Goal: Share content: Share content

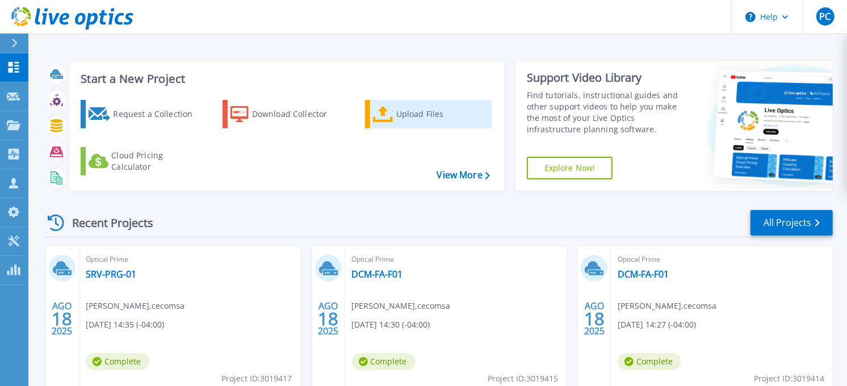
click at [419, 116] on div "Upload Files" at bounding box center [441, 114] width 91 height 23
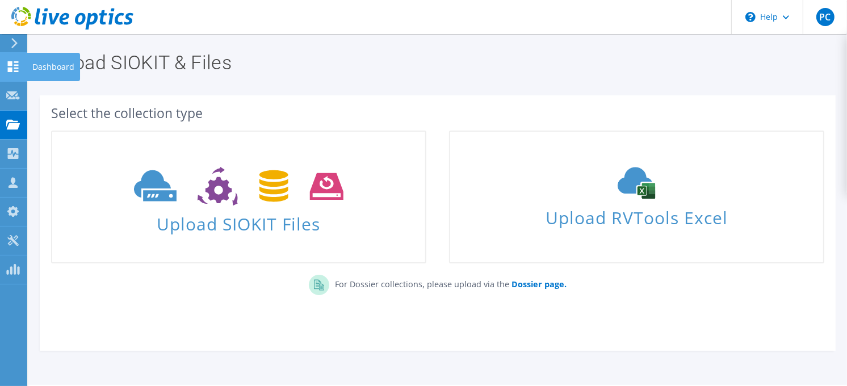
click at [6, 65] on icon at bounding box center [13, 66] width 14 height 11
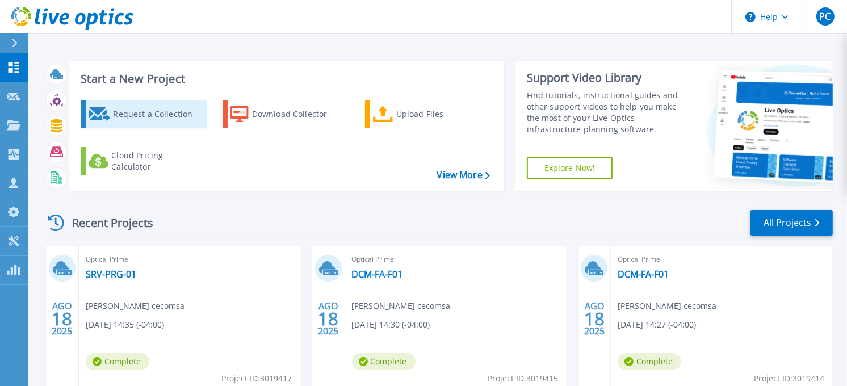
click at [161, 109] on div "Request a Collection" at bounding box center [158, 114] width 91 height 23
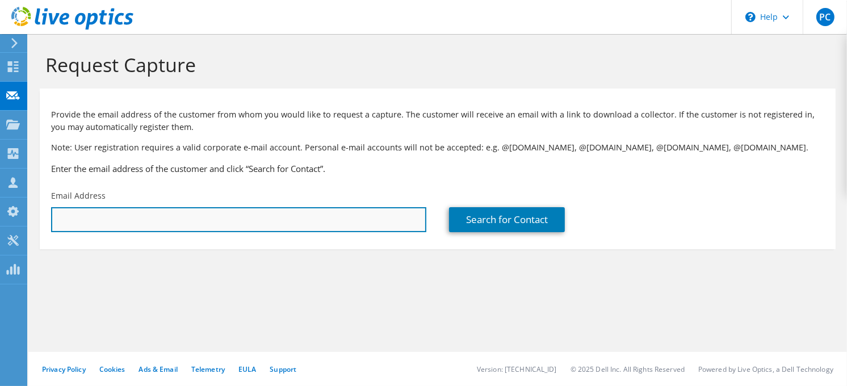
drag, startPoint x: 231, startPoint y: 207, endPoint x: 207, endPoint y: 225, distance: 30.0
click at [207, 225] on input "text" at bounding box center [238, 219] width 375 height 25
paste input "Osvaldo_Rojas@mcmurrayfabrics.com"
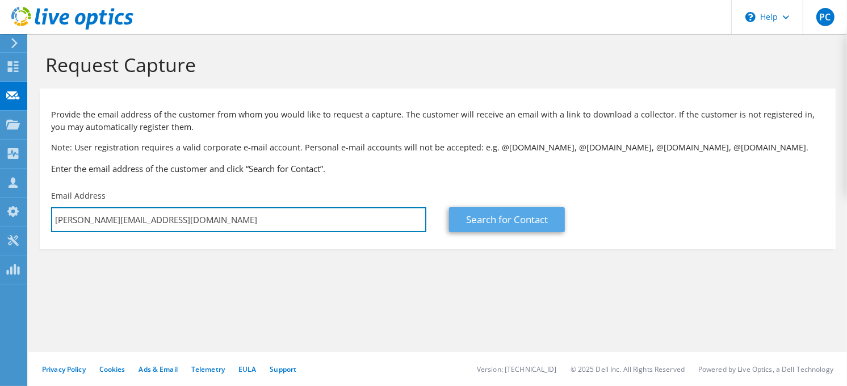
type input "Osvaldo_Rojas@mcmurrayfabrics.com"
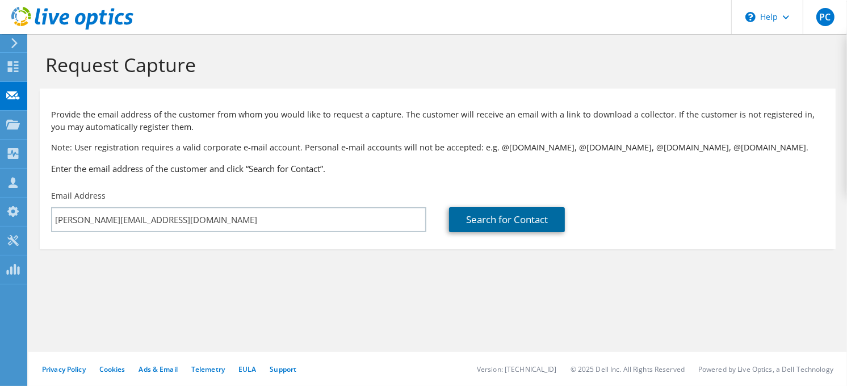
click at [515, 211] on link "Search for Contact" at bounding box center [507, 219] width 116 height 25
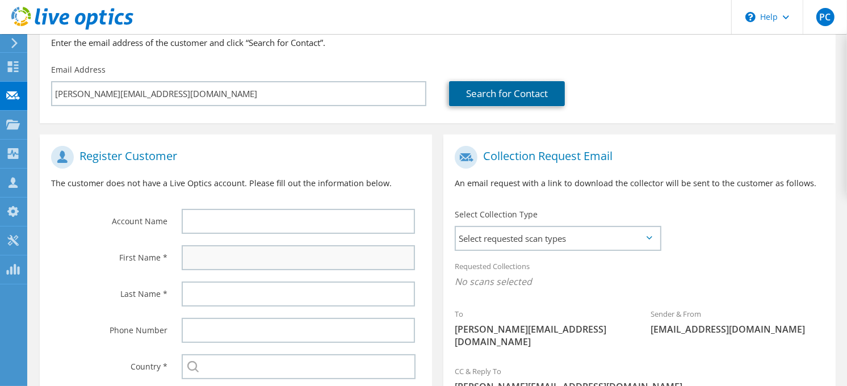
scroll to position [189, 0]
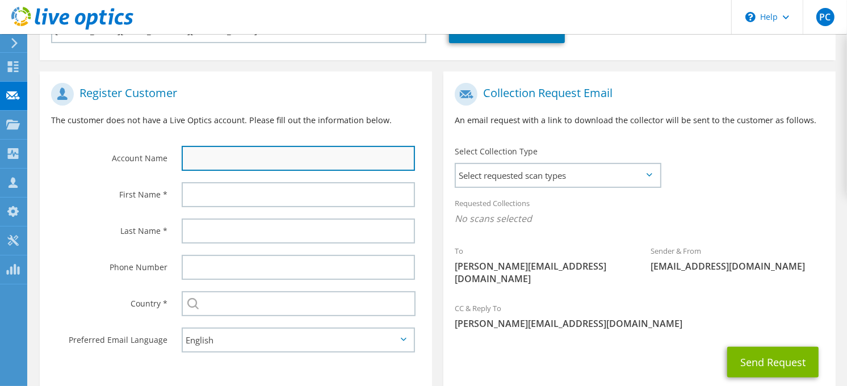
click at [292, 169] on input "text" at bounding box center [298, 158] width 233 height 25
click at [223, 155] on input "text" at bounding box center [298, 158] width 233 height 25
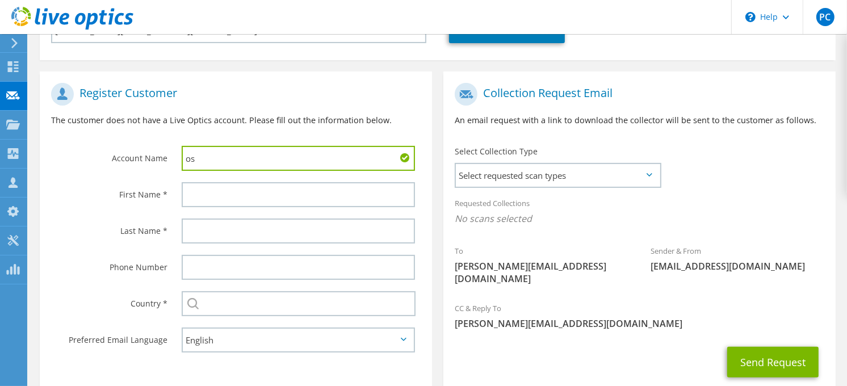
type input "o"
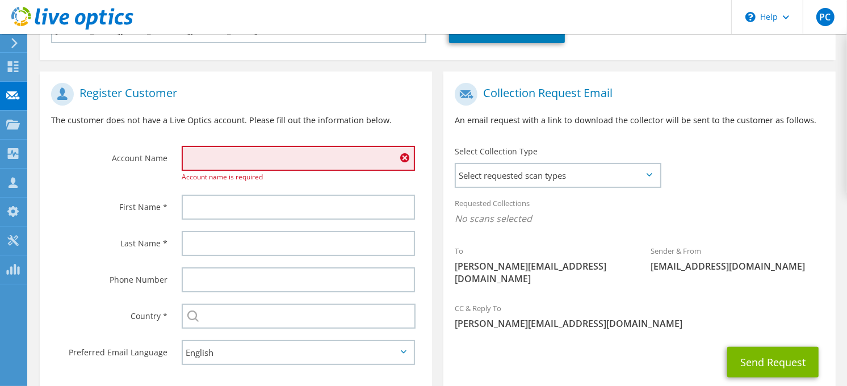
type input "O"
click at [267, 156] on input "text" at bounding box center [298, 158] width 233 height 25
click at [243, 162] on input "text" at bounding box center [298, 158] width 233 height 25
paste input "MFI PRODUCTS"
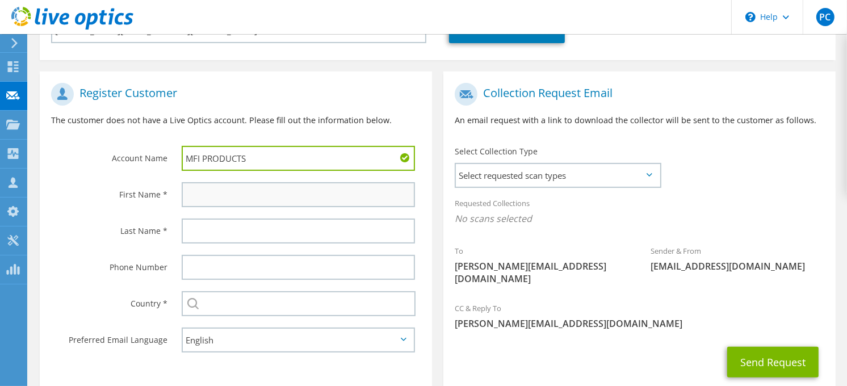
type input "MFI PRODUCTS"
click at [215, 194] on input "text" at bounding box center [298, 194] width 233 height 25
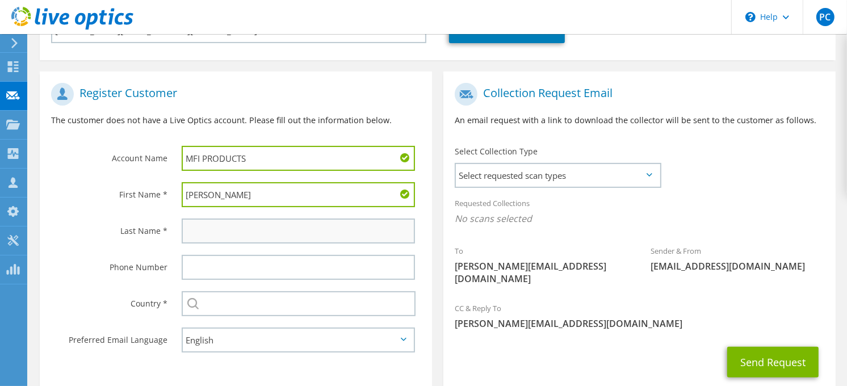
type input "Osvaldo"
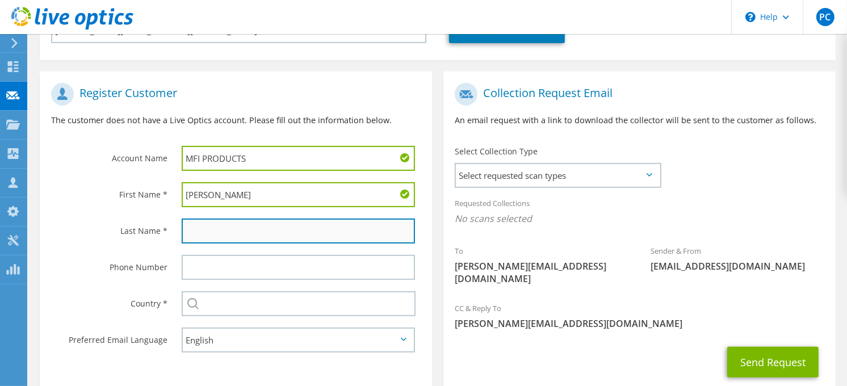
click at [211, 228] on input "text" at bounding box center [298, 231] width 233 height 25
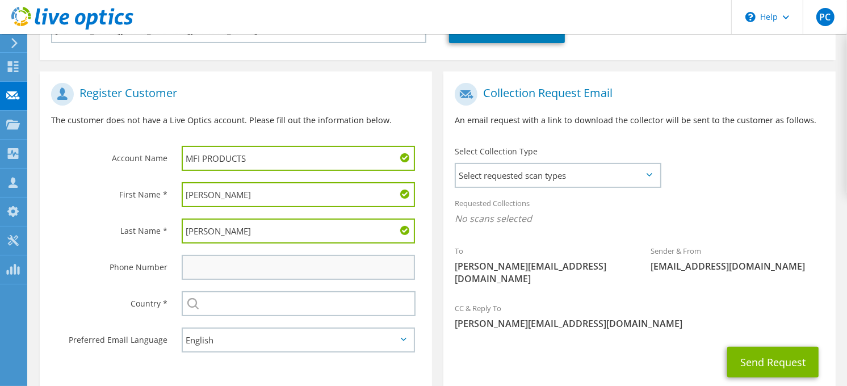
type input "Rojas"
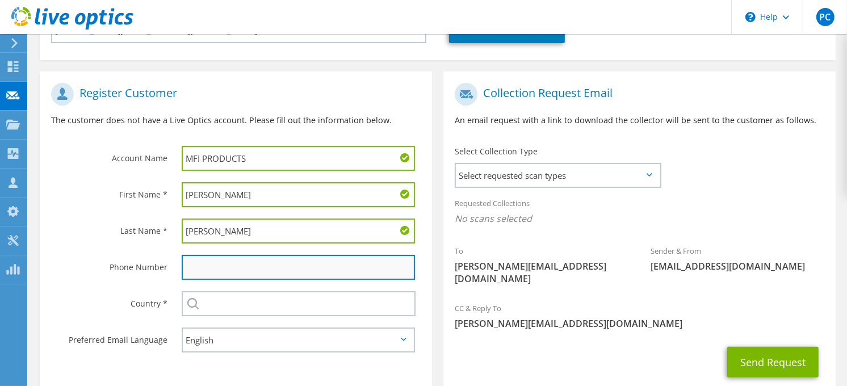
click at [216, 274] on input "text" at bounding box center [298, 267] width 233 height 25
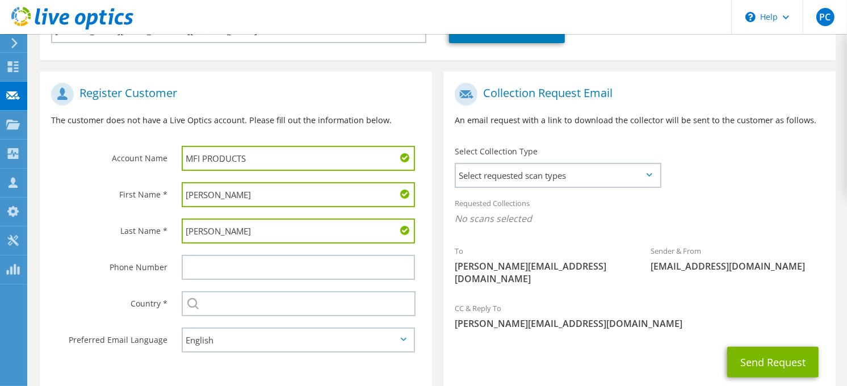
click at [129, 197] on html "PC Partner Team Member Pedro Coplin pedro_coplin@cecomsa.com cecomsa My Profile…" at bounding box center [423, 4] width 847 height 386
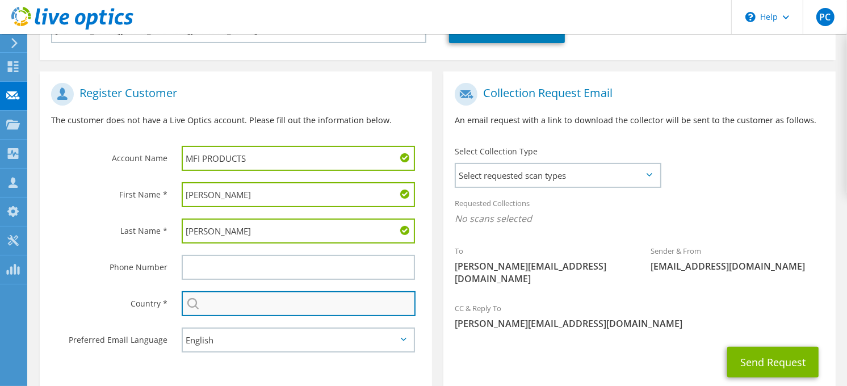
click at [216, 308] on input "text" at bounding box center [299, 303] width 234 height 25
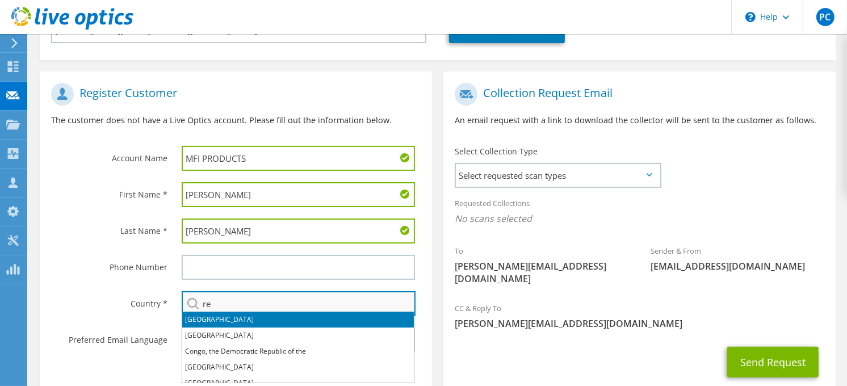
type input "r"
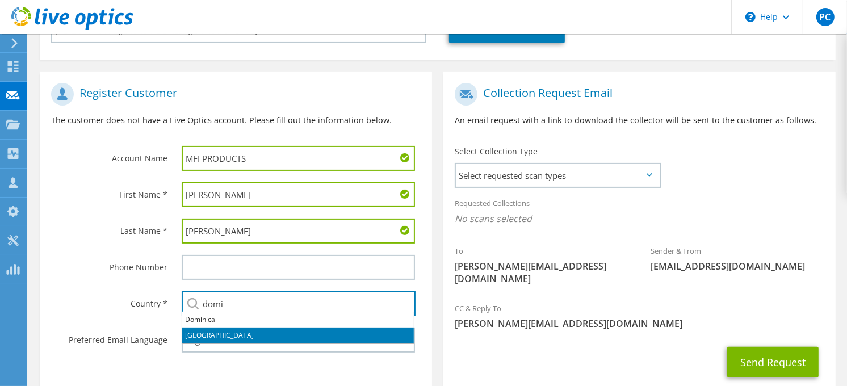
click at [246, 334] on li "Dominican Republic" at bounding box center [298, 336] width 232 height 16
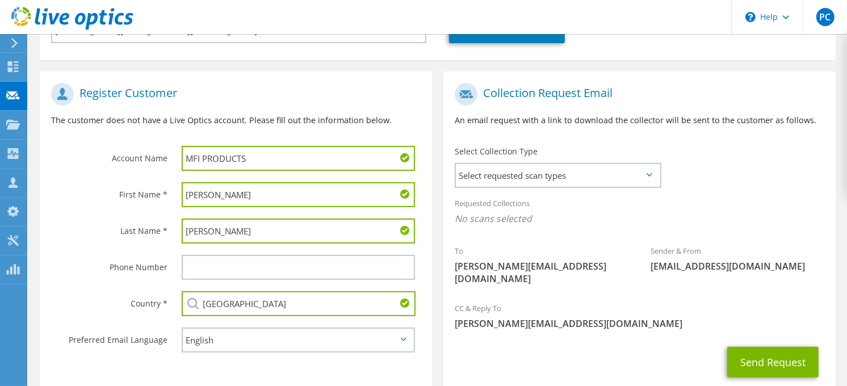
type input "Dominican Republic"
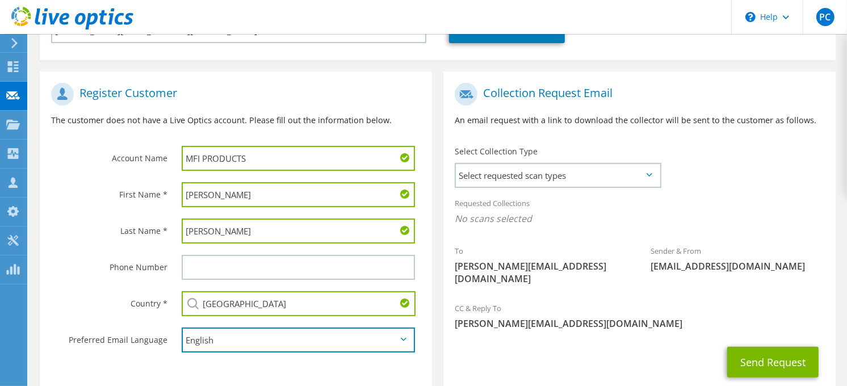
click at [254, 340] on select "English Deutsch Español Français Italiano Polski Português Русский 한국어 中文 日本語" at bounding box center [298, 340] width 233 height 25
select select "es-ES"
click at [182, 328] on select "English Deutsch Español Français Italiano Polski Português Русский 한국어 中文 日本語" at bounding box center [298, 340] width 233 height 25
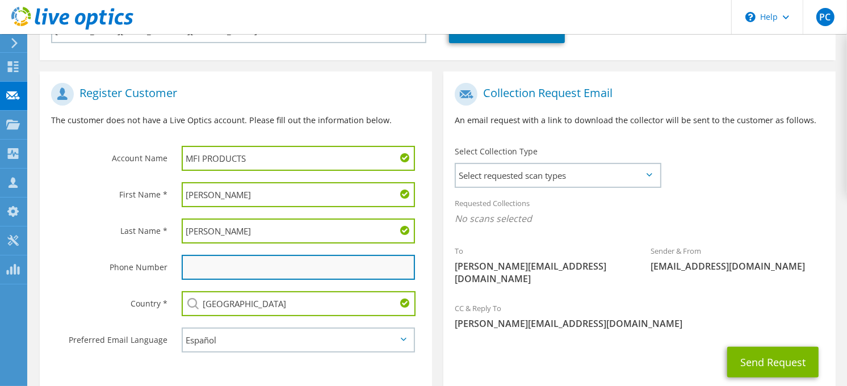
click at [309, 262] on input "text" at bounding box center [298, 267] width 233 height 25
paste input "1 (829) 599-9834"
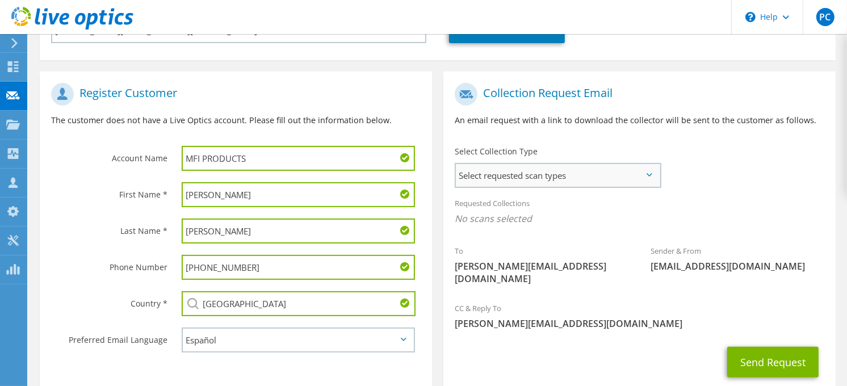
type input "1 (829) 599-9834"
click at [638, 168] on span "Select requested scan types" at bounding box center [558, 175] width 204 height 23
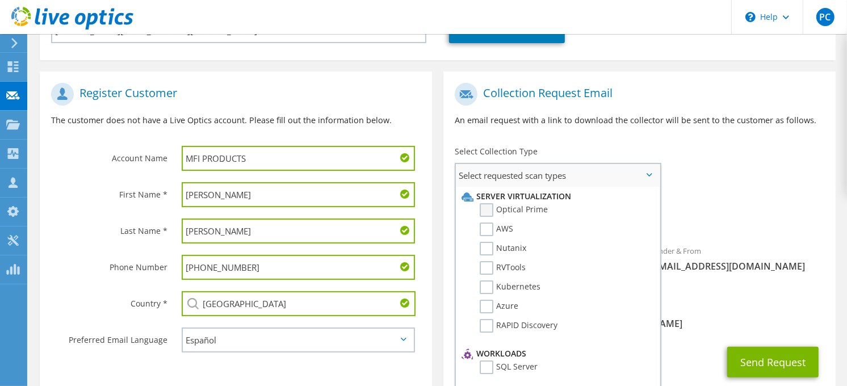
click at [484, 208] on label "Optical Prime" at bounding box center [514, 210] width 68 height 14
click at [0, 0] on input "Optical Prime" at bounding box center [0, 0] width 0 height 0
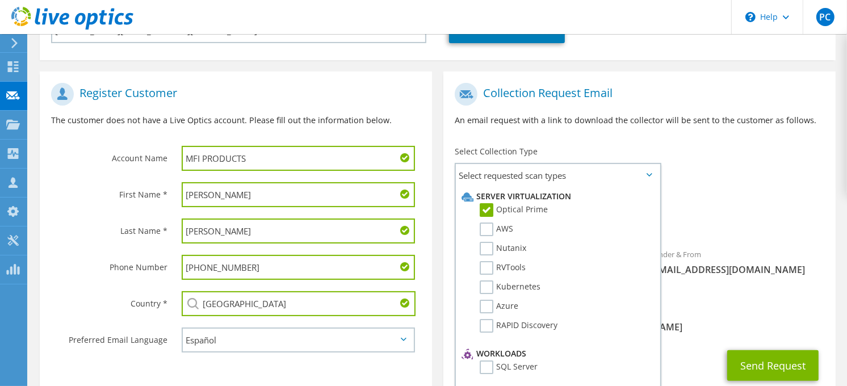
click at [763, 212] on div "Requested Collections No scans selected Optical Prime" at bounding box center [640, 213] width 392 height 45
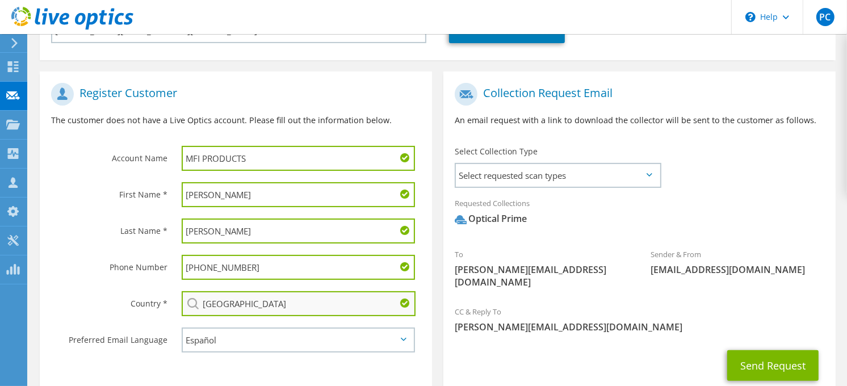
scroll to position [252, 0]
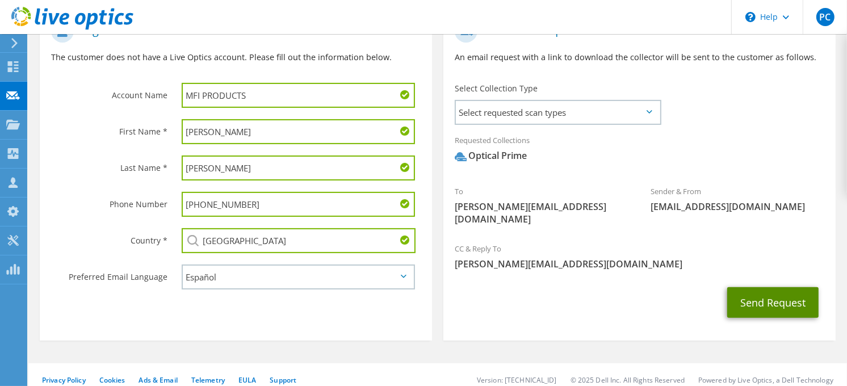
click at [775, 294] on button "Send Request" at bounding box center [772, 302] width 91 height 31
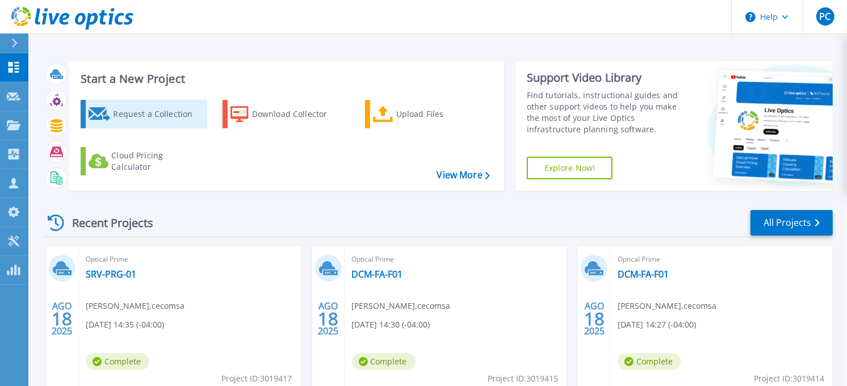
click at [182, 110] on div "Request a Collection" at bounding box center [158, 114] width 91 height 23
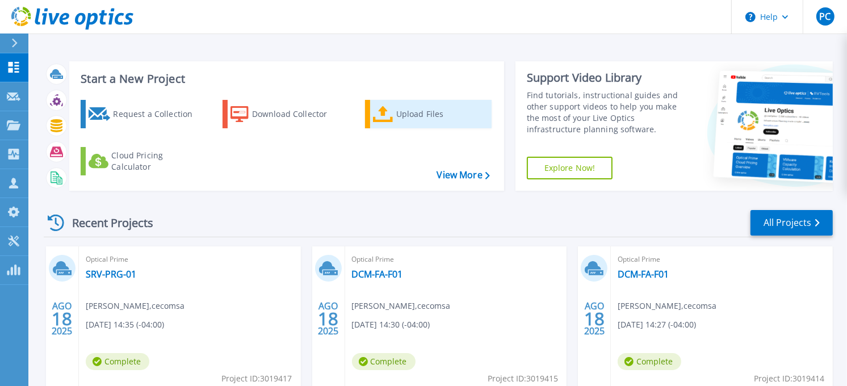
click at [390, 114] on icon at bounding box center [383, 114] width 20 height 16
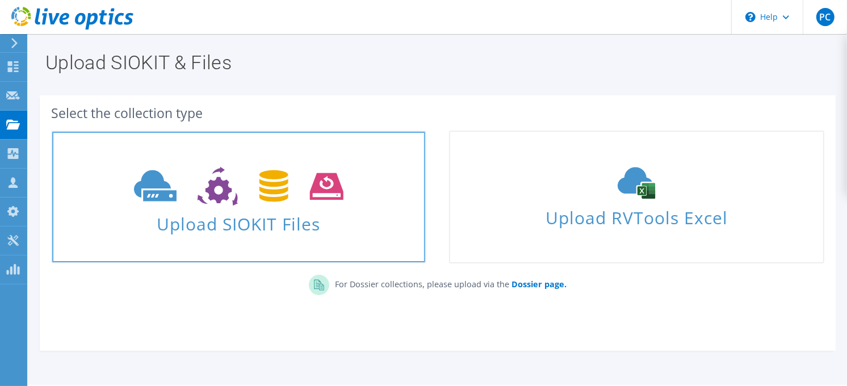
scroll to position [32, 0]
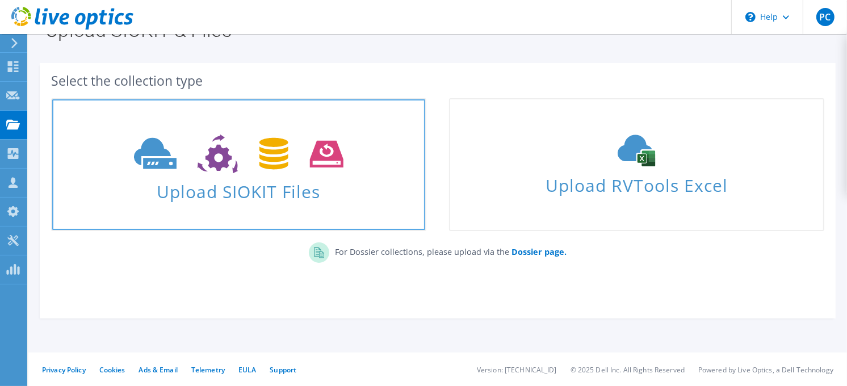
click at [337, 199] on span "Upload SIOKIT Files" at bounding box center [238, 188] width 373 height 24
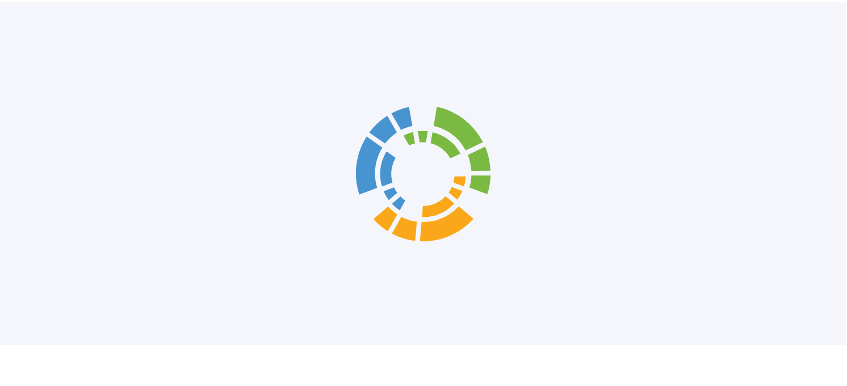
scroll to position [64, 0]
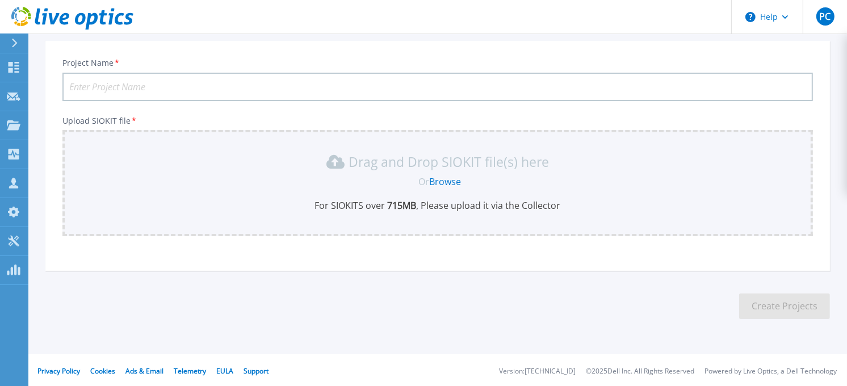
click at [445, 180] on link "Browse" at bounding box center [446, 181] width 32 height 12
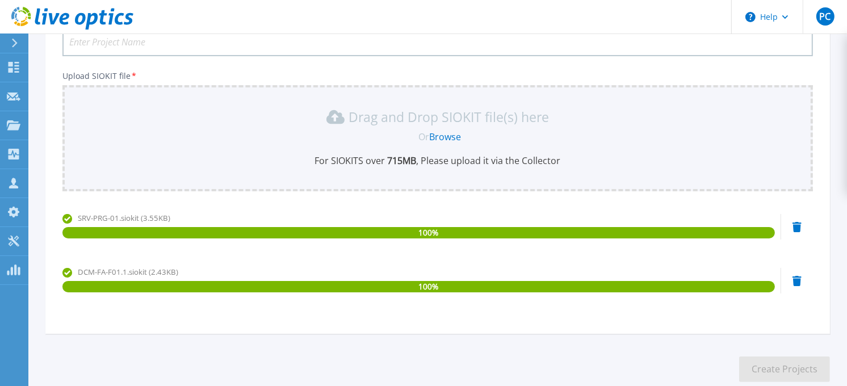
scroll to position [46, 0]
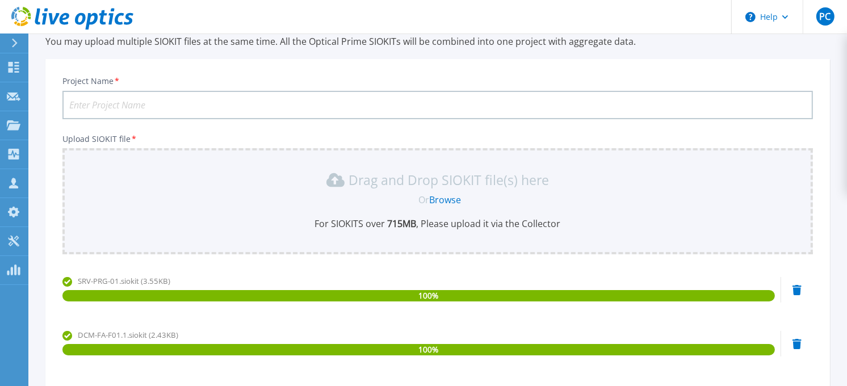
click at [205, 97] on input "Project Name *" at bounding box center [437, 105] width 751 height 28
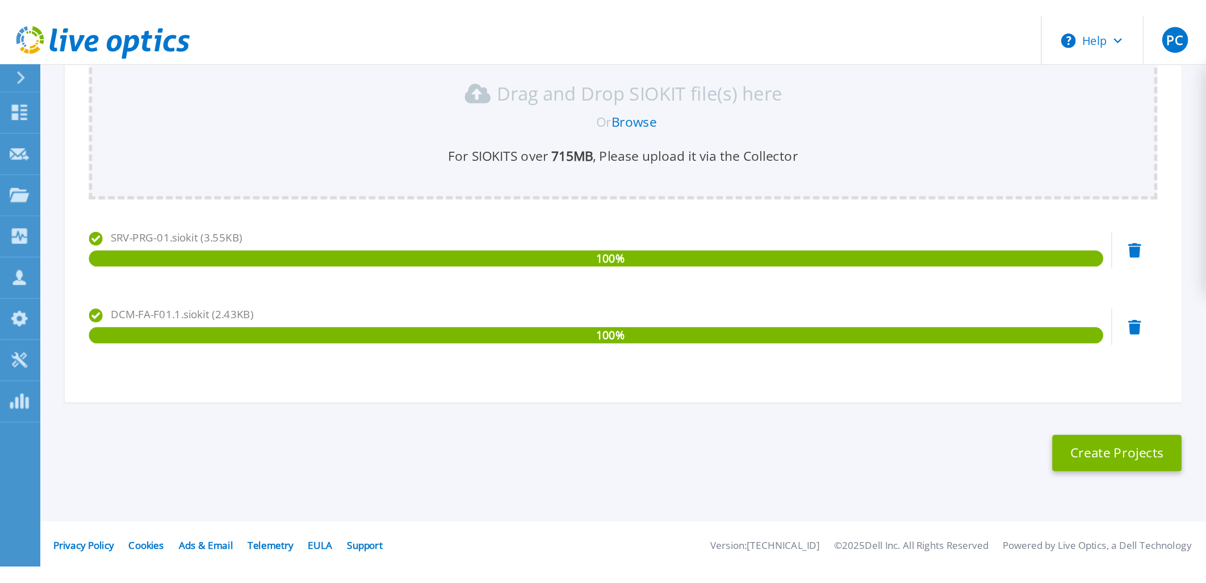
scroll to position [0, 0]
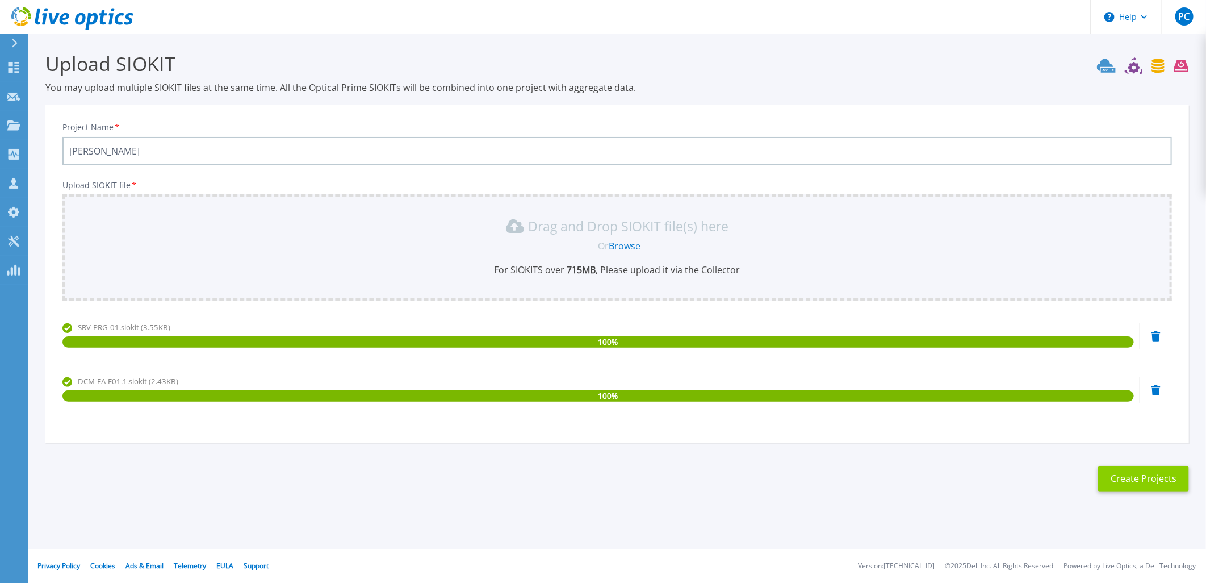
type input "EdgarITT"
click at [856, 386] on button "Create Projects" at bounding box center [1143, 479] width 91 height 26
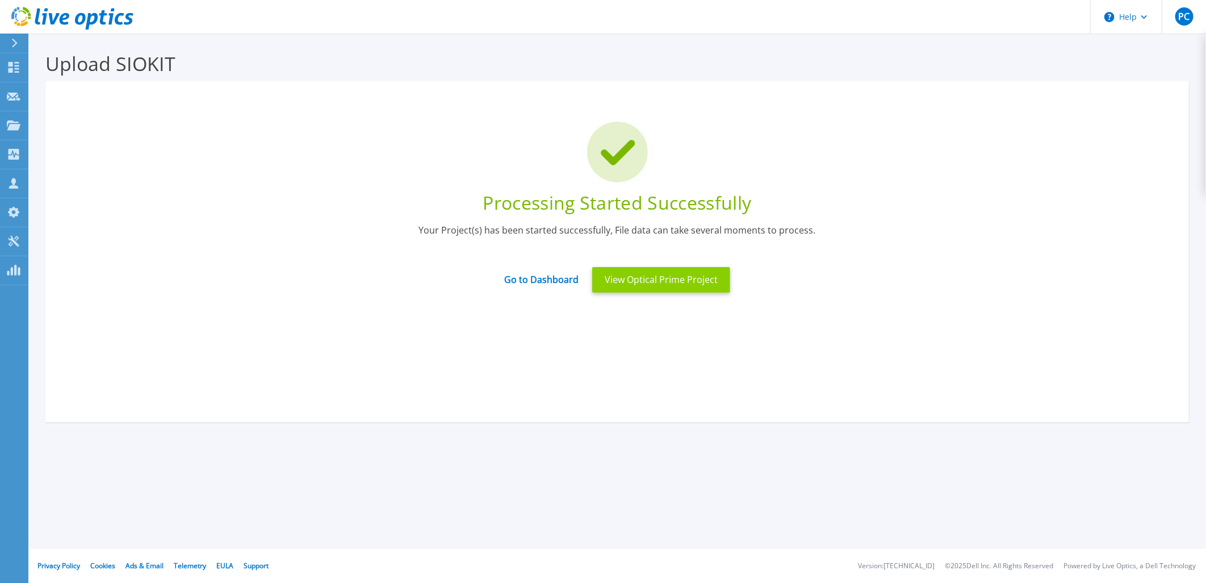
click at [617, 281] on button "View Optical Prime Project" at bounding box center [661, 280] width 138 height 26
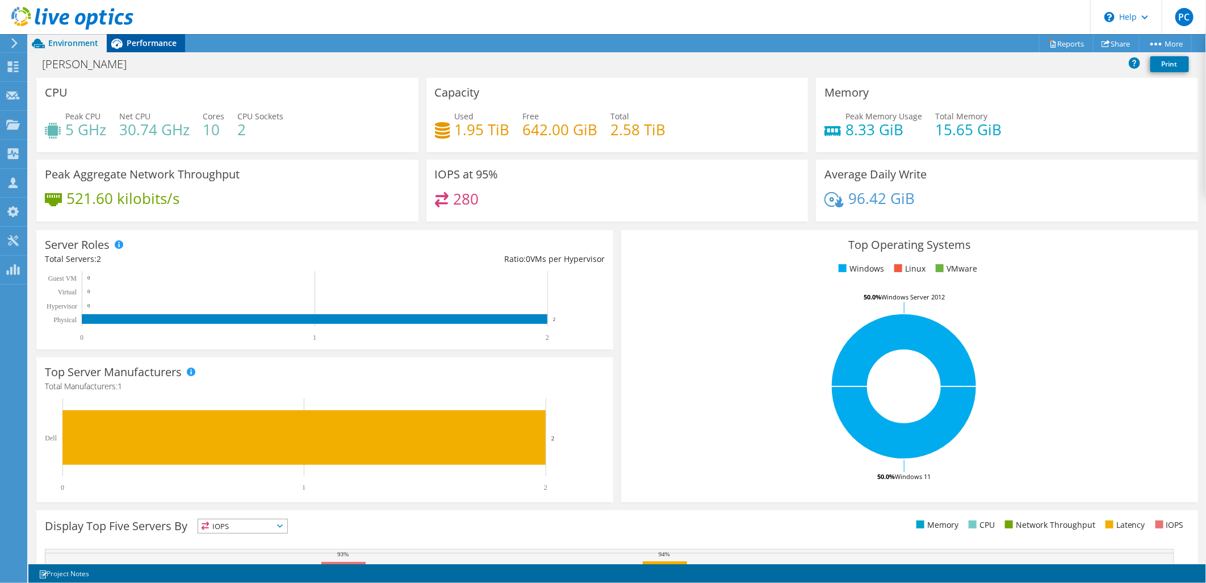
click at [155, 41] on span "Performance" at bounding box center [152, 42] width 50 height 11
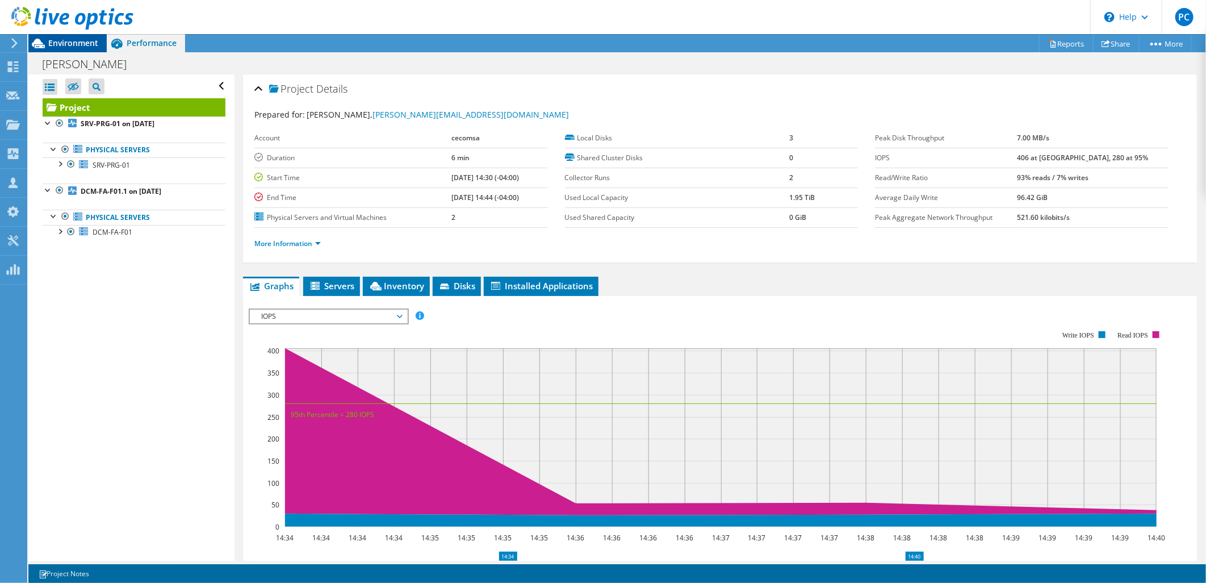
click at [83, 42] on span "Environment" at bounding box center [73, 42] width 50 height 11
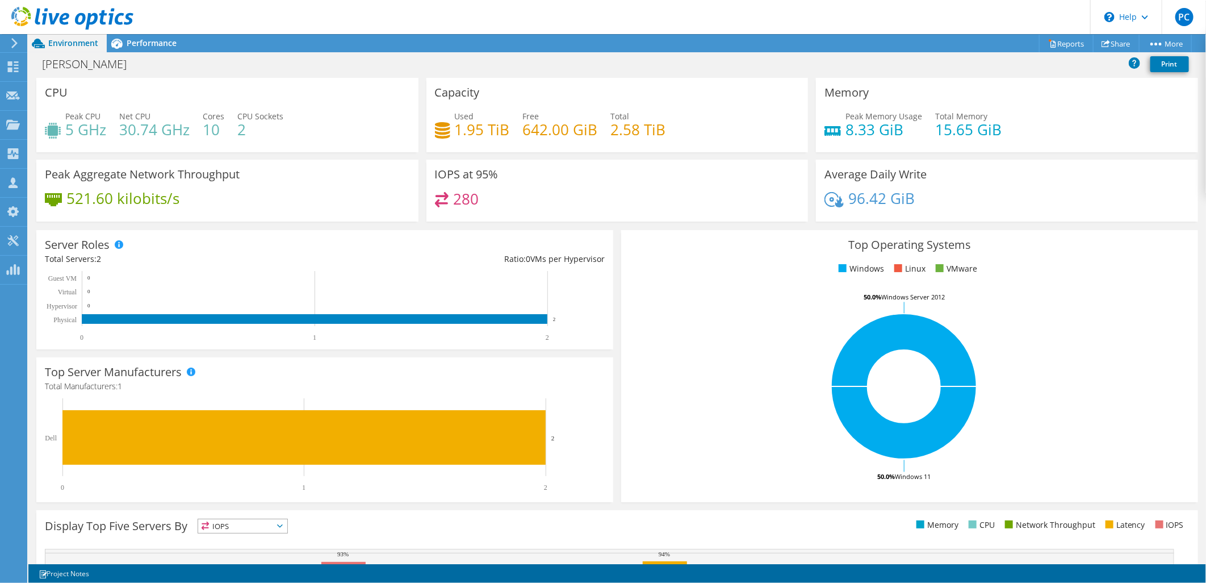
click at [26, 16] on icon at bounding box center [72, 18] width 122 height 23
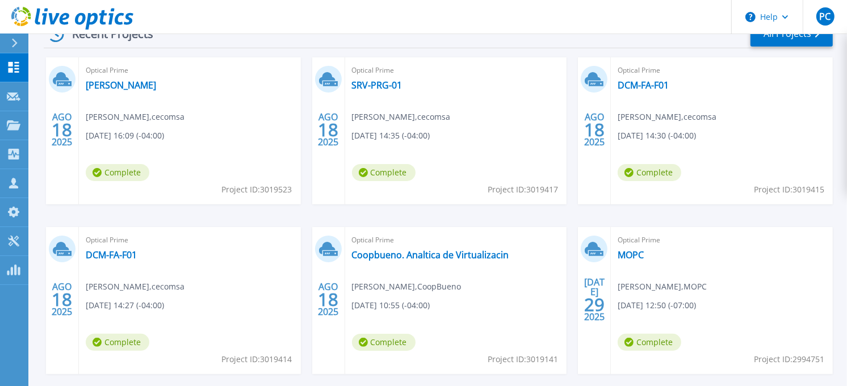
scroll to position [243, 0]
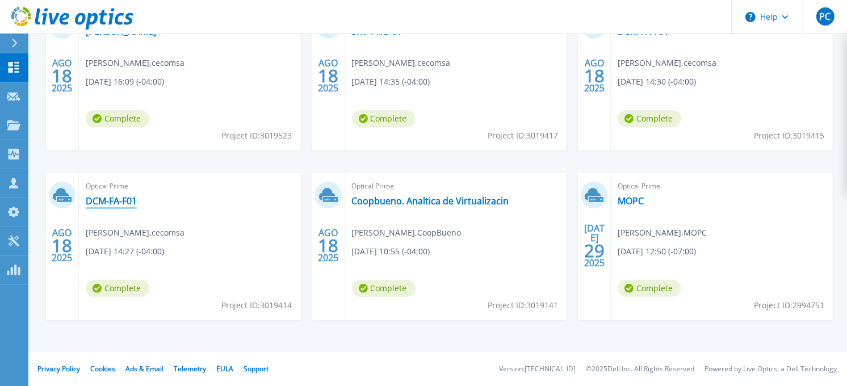
click at [110, 200] on link "DCM-FA-F01" at bounding box center [111, 200] width 51 height 11
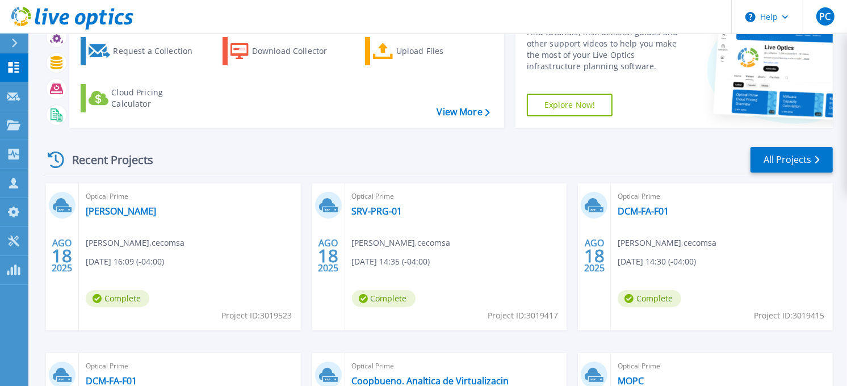
scroll to position [126, 0]
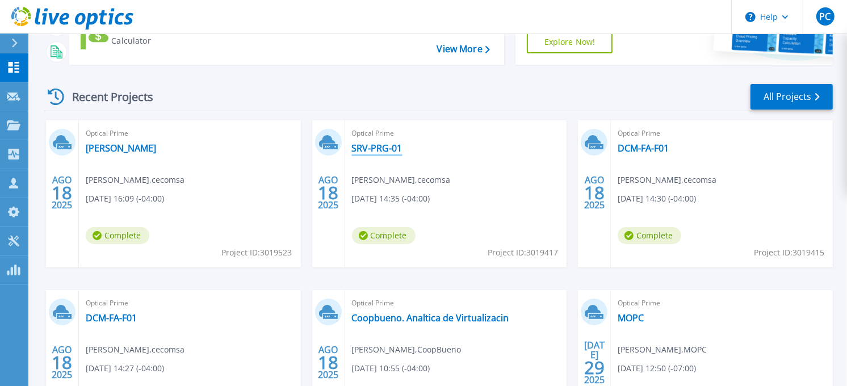
click at [384, 152] on link "SRV-PRG-01" at bounding box center [377, 148] width 51 height 11
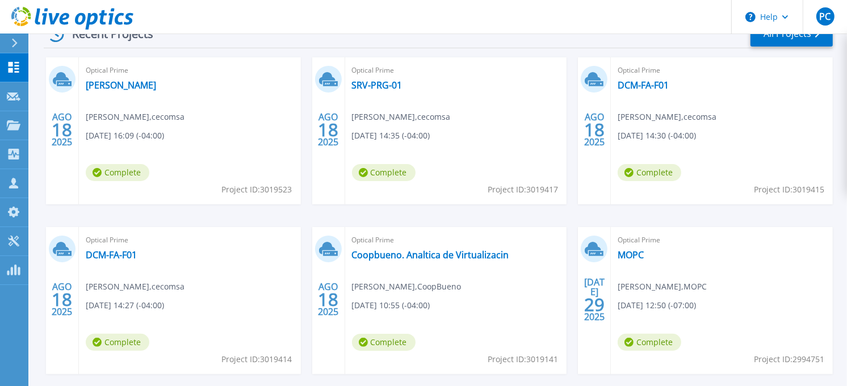
scroll to position [243, 0]
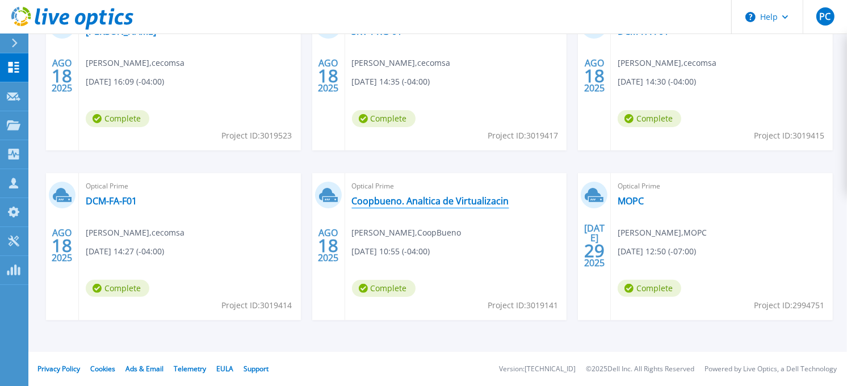
click at [427, 202] on link "Coopbueno. Analtica de Virtualizacin" at bounding box center [430, 200] width 157 height 11
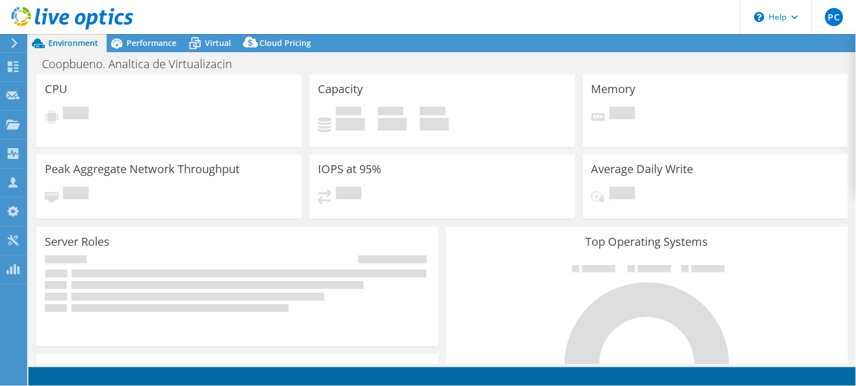
select select "USD"
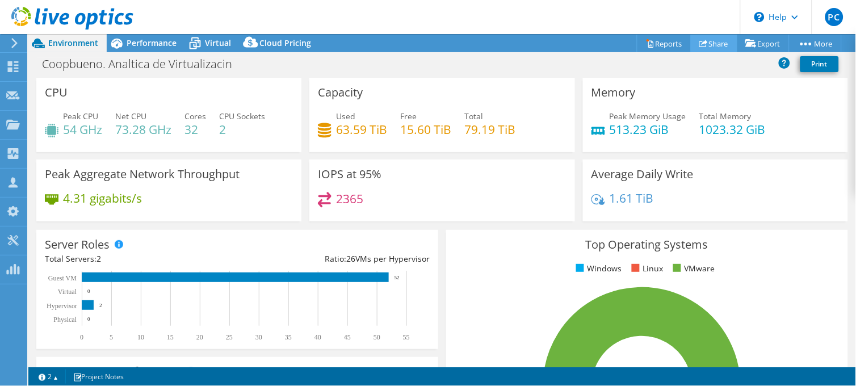
click at [714, 42] on link "Share" at bounding box center [714, 44] width 47 height 18
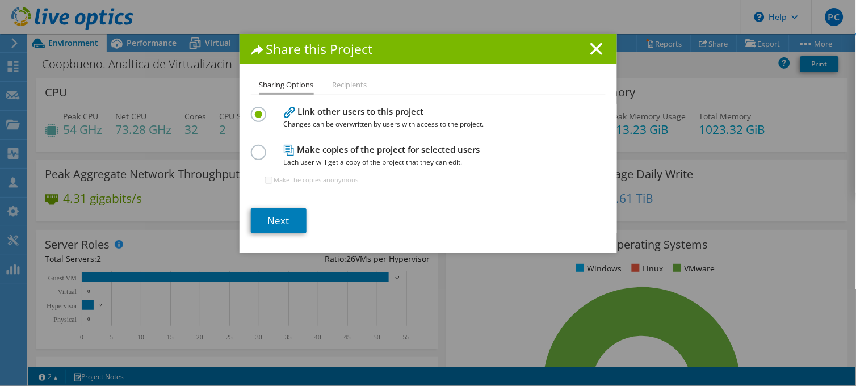
click at [256, 148] on label at bounding box center [261, 146] width 20 height 3
click at [0, 0] on input "radio" at bounding box center [0, 0] width 0 height 0
click at [259, 175] on div "Make copies of the project for selected users Each user will get a copy of the …" at bounding box center [428, 169] width 355 height 55
click at [267, 178] on div "Make the copies anonymous." at bounding box center [312, 180] width 95 height 23
click at [266, 179] on input "Make the copies anonymous." at bounding box center [268, 180] width 7 height 7
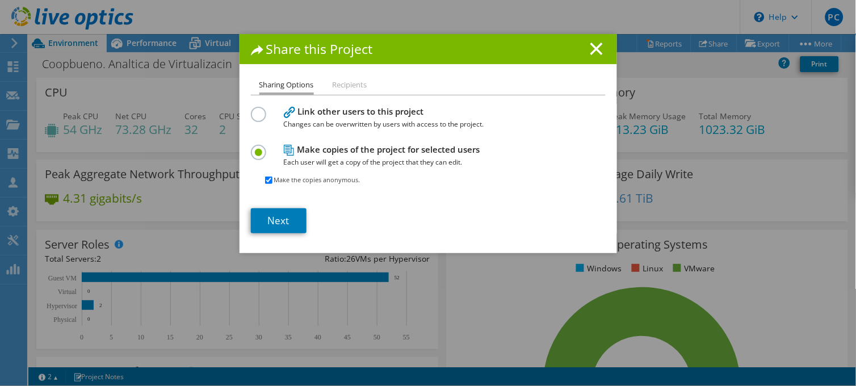
click at [265, 179] on input "Make the copies anonymous." at bounding box center [268, 180] width 7 height 7
checkbox input "false"
click at [348, 75] on div "Share this Project Sharing Options Recipients Link other users to this project …" at bounding box center [429, 143] width 378 height 219
click at [346, 83] on li "Recipients" at bounding box center [350, 85] width 35 height 14
click at [301, 80] on li "Sharing Options" at bounding box center [287, 86] width 55 height 16
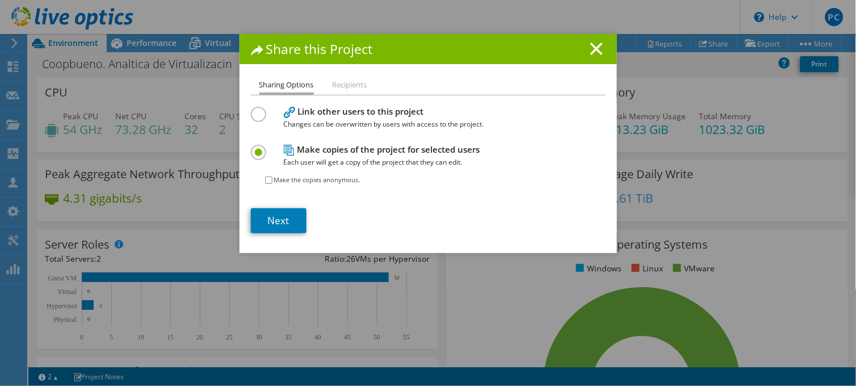
click at [251, 110] on label at bounding box center [261, 108] width 20 height 3
click at [0, 0] on input "radio" at bounding box center [0, 0] width 0 height 0
click at [319, 112] on h4 "Link other users to this project Changes can be overwritten by users with acces…" at bounding box center [426, 118] width 284 height 26
click at [254, 148] on label at bounding box center [261, 146] width 20 height 3
click at [0, 0] on input "radio" at bounding box center [0, 0] width 0 height 0
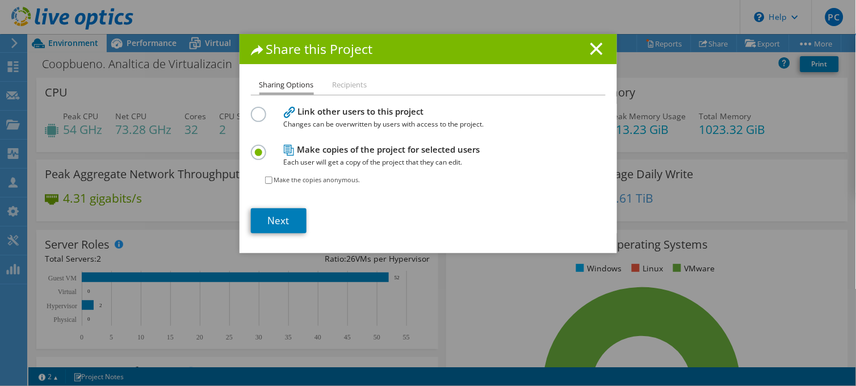
click at [328, 107] on h4 "Link other users to this project Changes can be overwritten by users with acces…" at bounding box center [426, 118] width 284 height 26
click at [262, 112] on div at bounding box center [261, 113] width 20 height 12
click at [259, 145] on label at bounding box center [261, 146] width 20 height 3
click at [0, 0] on input "radio" at bounding box center [0, 0] width 0 height 0
click at [253, 110] on label at bounding box center [261, 108] width 20 height 3
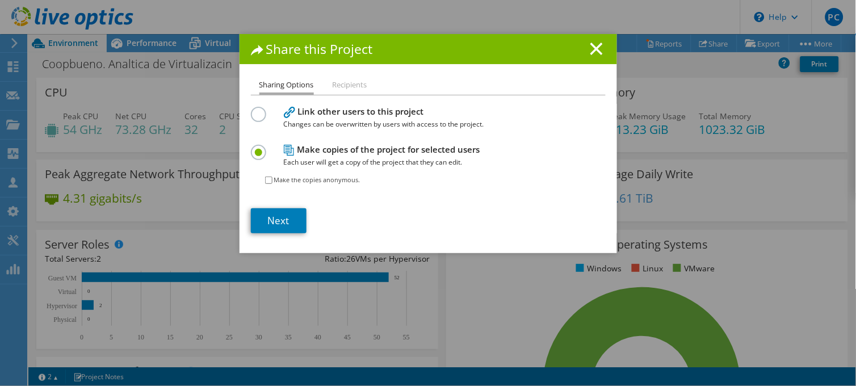
click at [0, 0] on input "radio" at bounding box center [0, 0] width 0 height 0
click at [251, 140] on div "Link other users to this project Changes can be overwritten by users with acces…" at bounding box center [428, 150] width 355 height 93
click at [251, 146] on label at bounding box center [261, 146] width 20 height 3
click at [0, 0] on input "radio" at bounding box center [0, 0] width 0 height 0
click at [285, 223] on link "Next" at bounding box center [279, 220] width 56 height 25
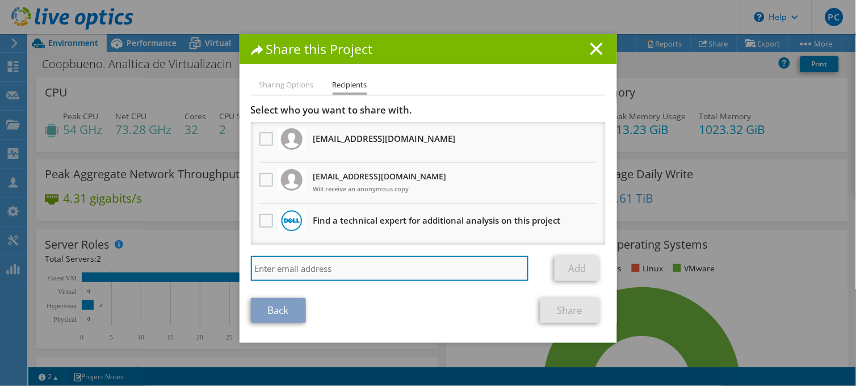
click at [329, 271] on input "search" at bounding box center [390, 268] width 278 height 25
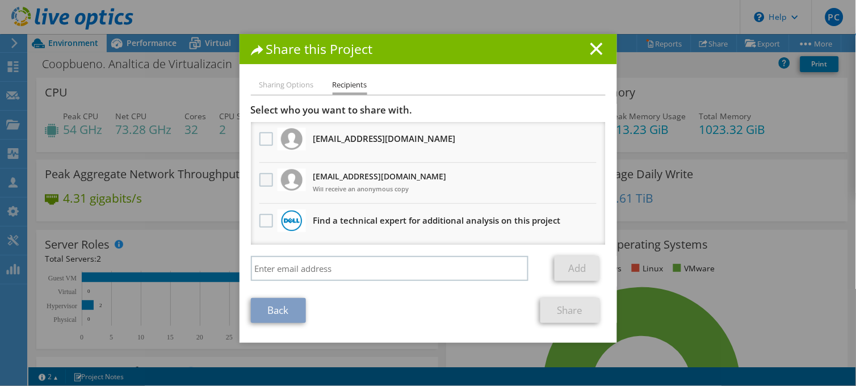
click at [265, 173] on label at bounding box center [268, 180] width 16 height 14
click at [0, 0] on input "checkbox" at bounding box center [0, 0] width 0 height 0
click at [569, 315] on link "Share" at bounding box center [571, 310] width 60 height 25
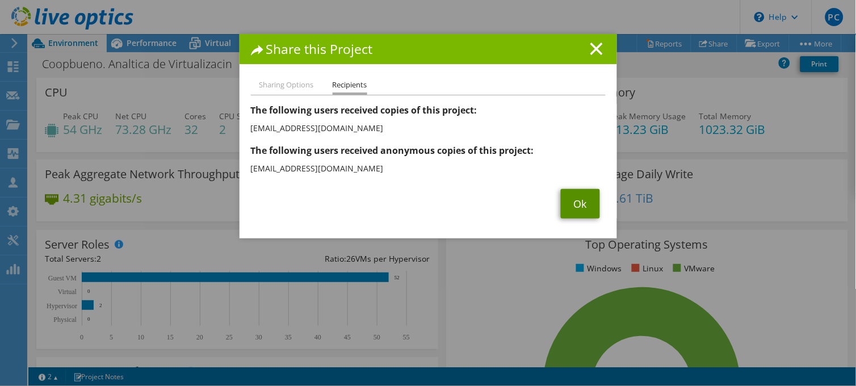
click at [561, 194] on link "Ok" at bounding box center [580, 204] width 39 height 30
